Goal: Find specific page/section: Find specific page/section

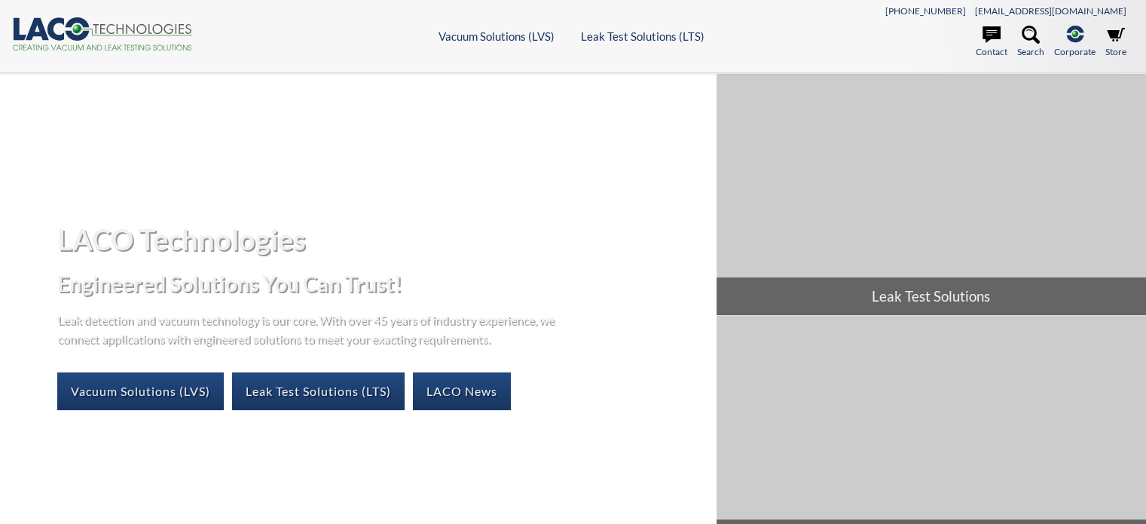
select select "Language Translate Widget"
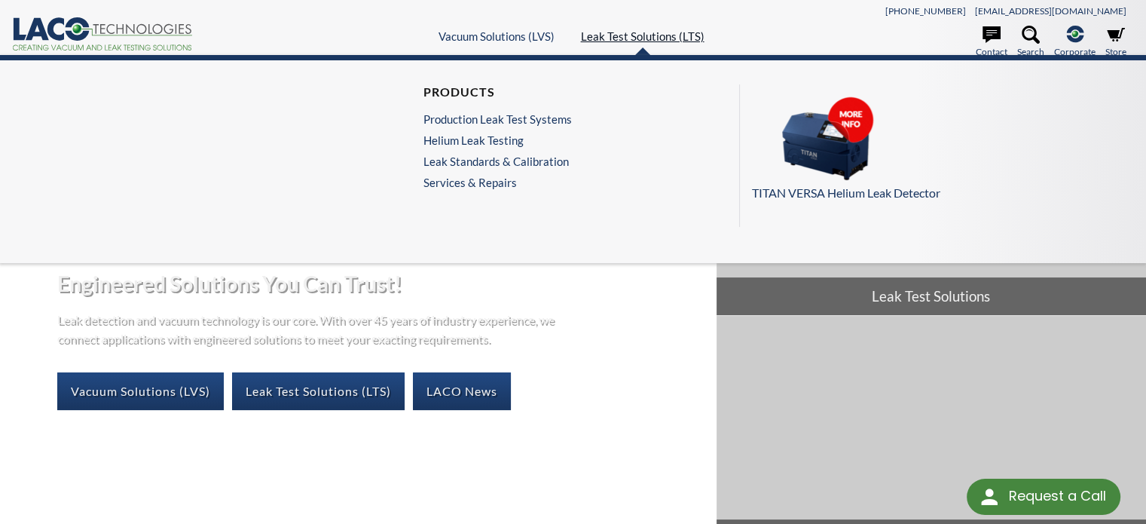
click at [654, 35] on link "Leak Test Solutions (LTS)" at bounding box center [643, 36] width 124 height 14
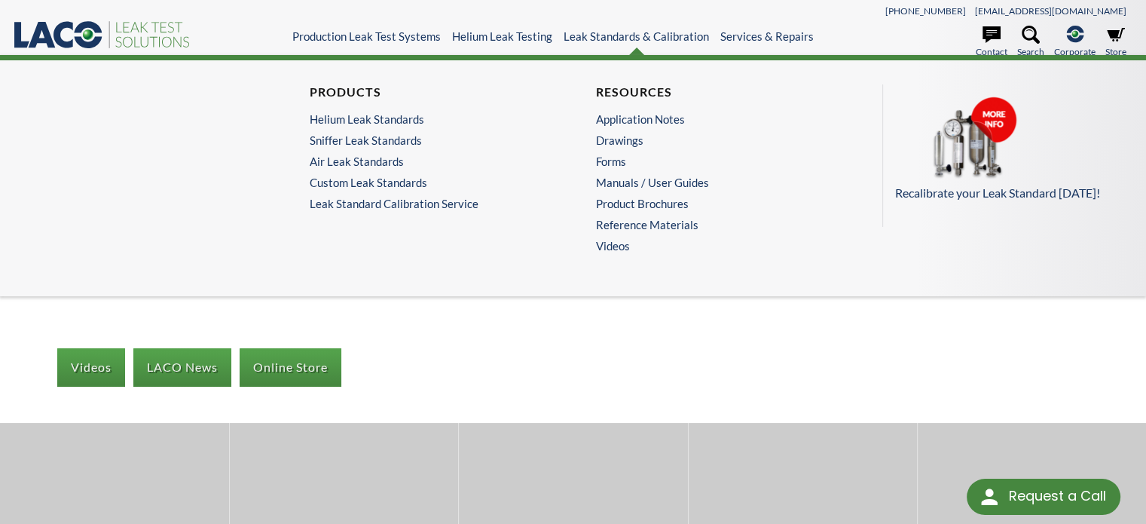
select select "Language Translate Widget"
click at [650, 42] on link "Leak Standards & Calibration" at bounding box center [636, 36] width 145 height 14
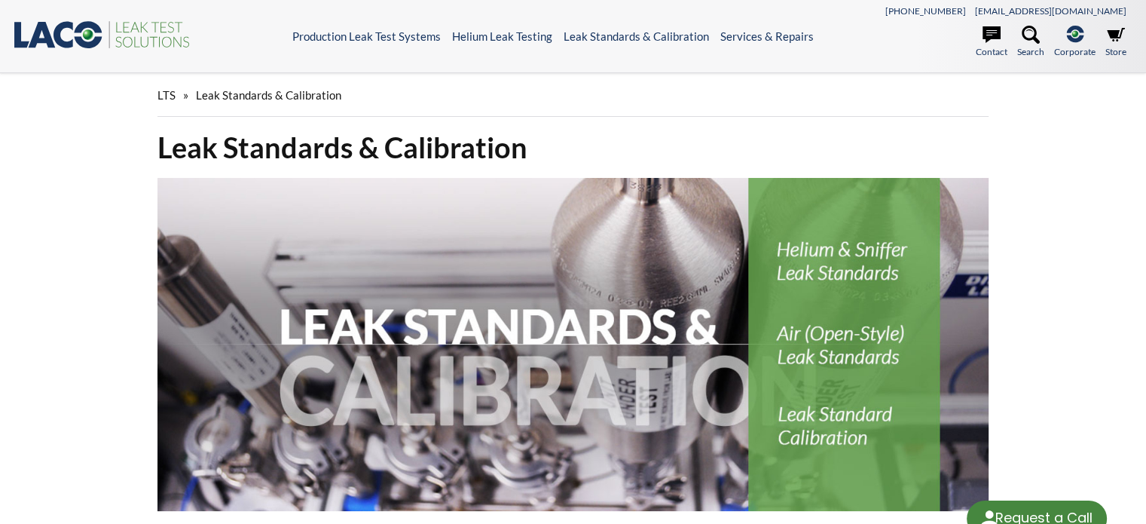
select select "Language Translate Widget"
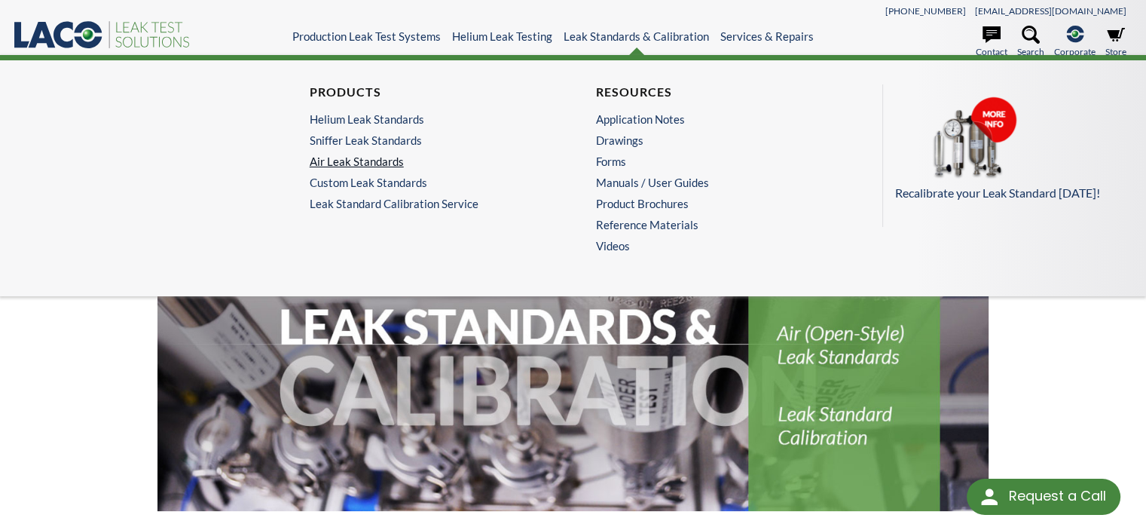
click at [429, 164] on link "Air Leak Standards" at bounding box center [426, 161] width 233 height 14
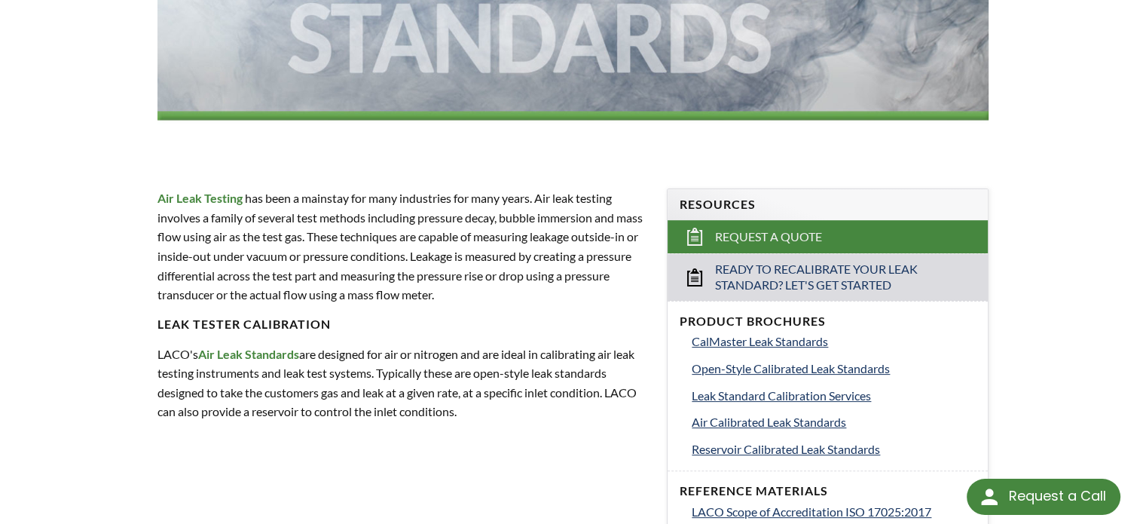
scroll to position [377, 0]
